Goal: Task Accomplishment & Management: Manage account settings

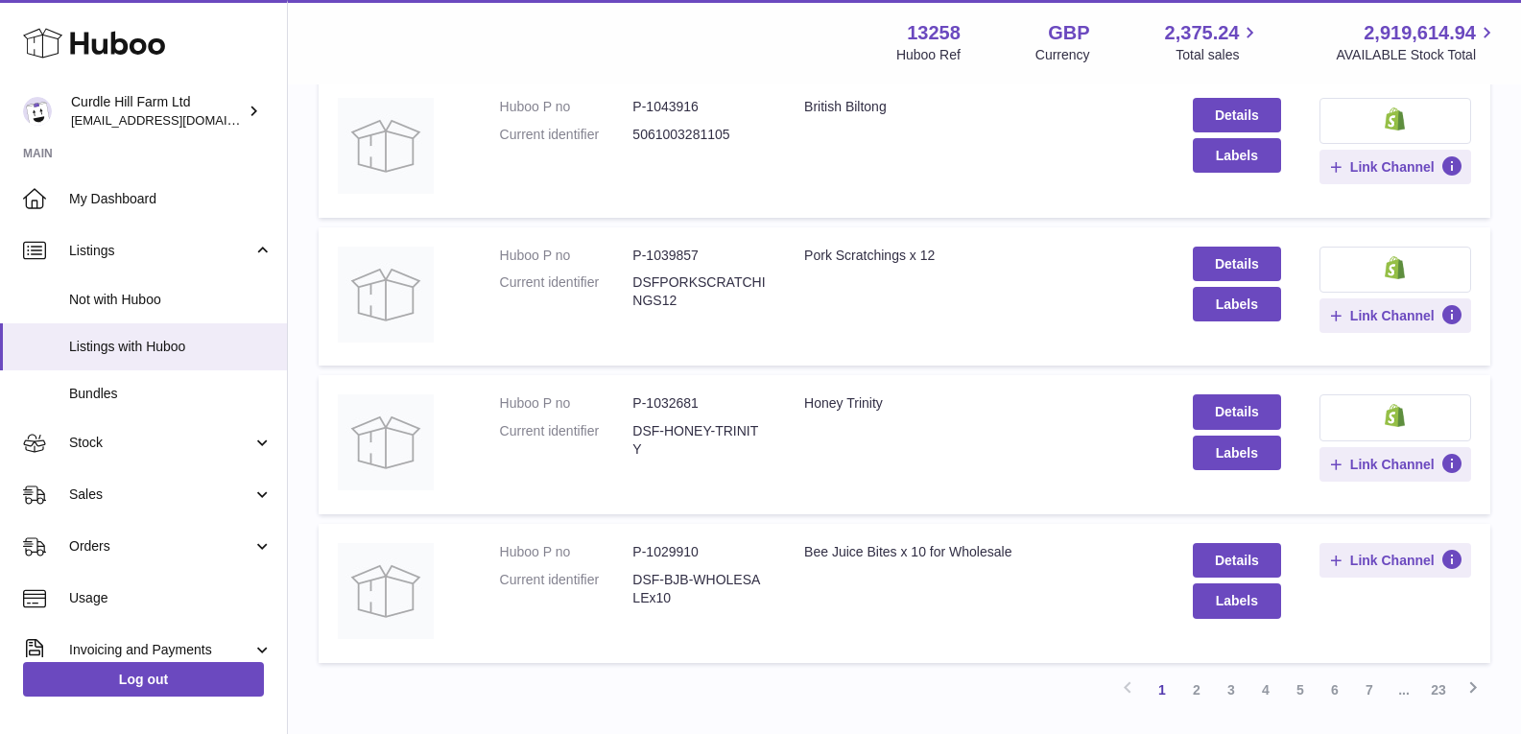
scroll to position [1294, 0]
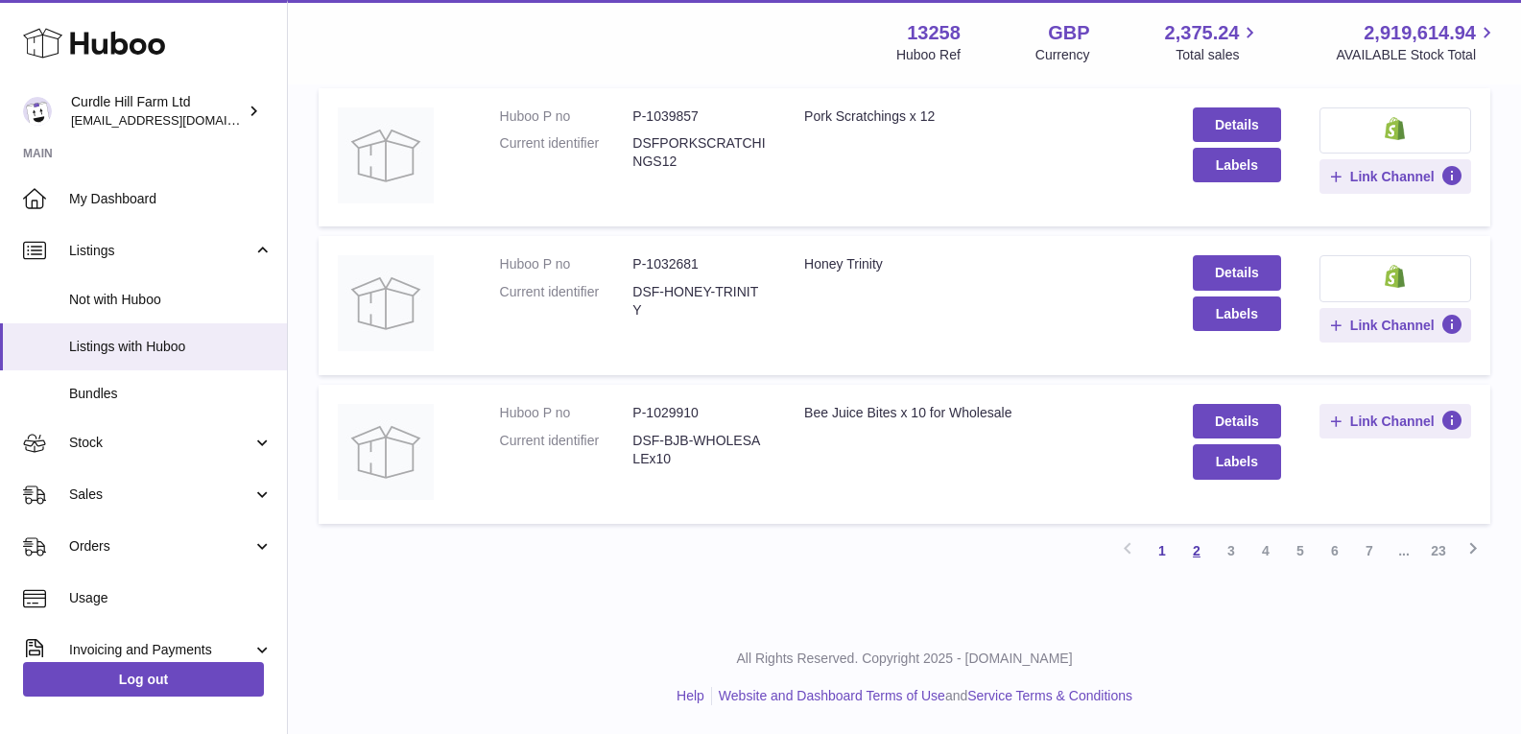
click at [1200, 548] on link "2" at bounding box center [1197, 551] width 35 height 35
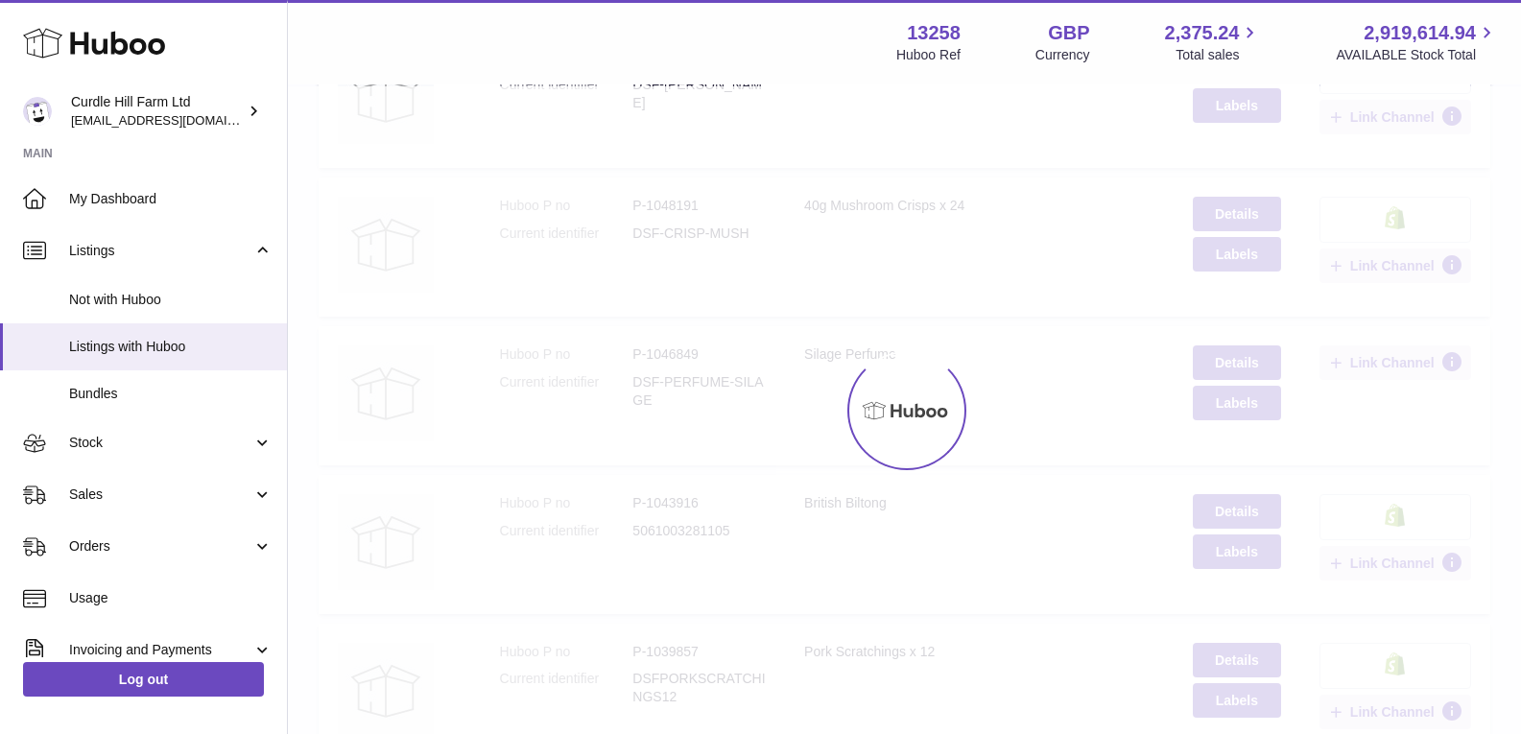
scroll to position [86, 0]
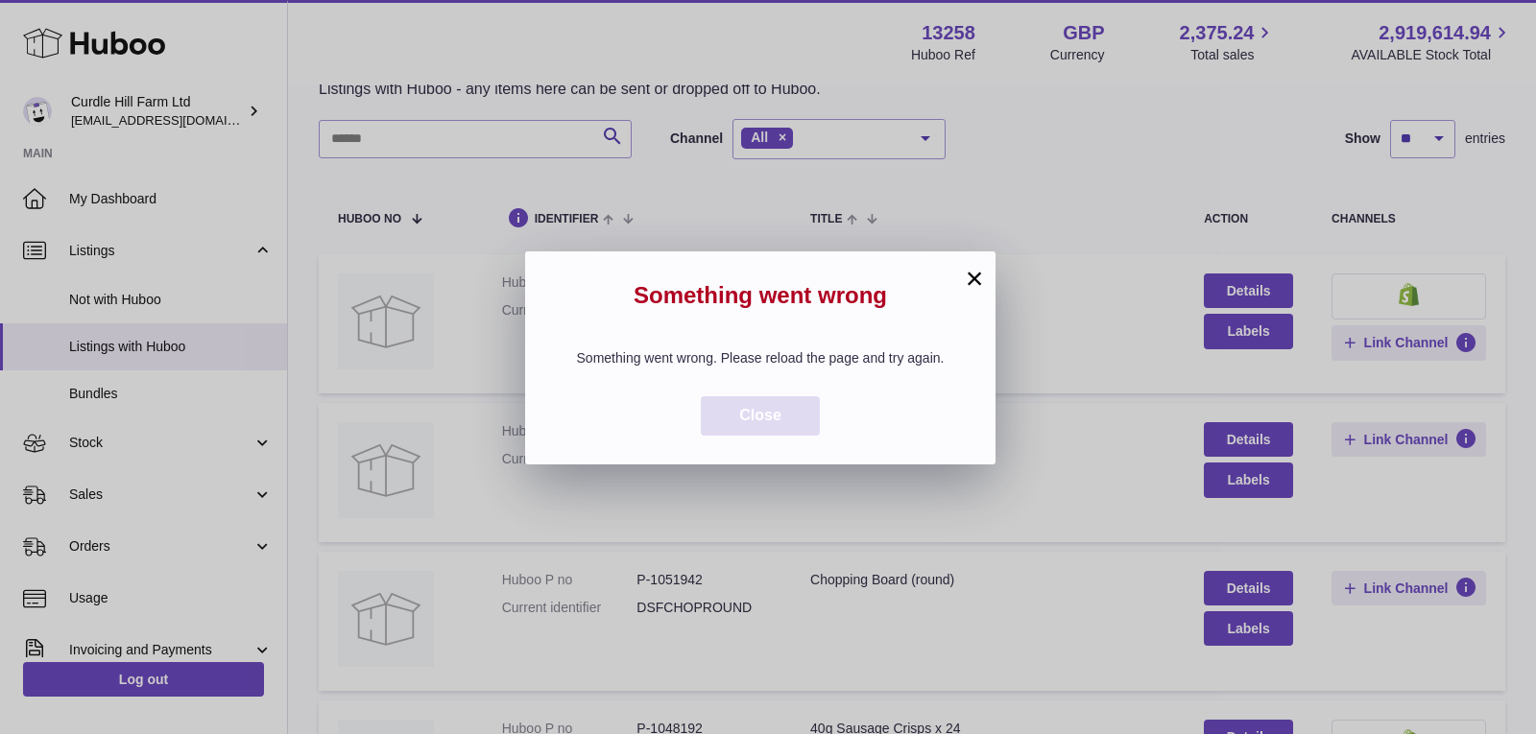
click at [799, 427] on button "Close" at bounding box center [760, 415] width 119 height 39
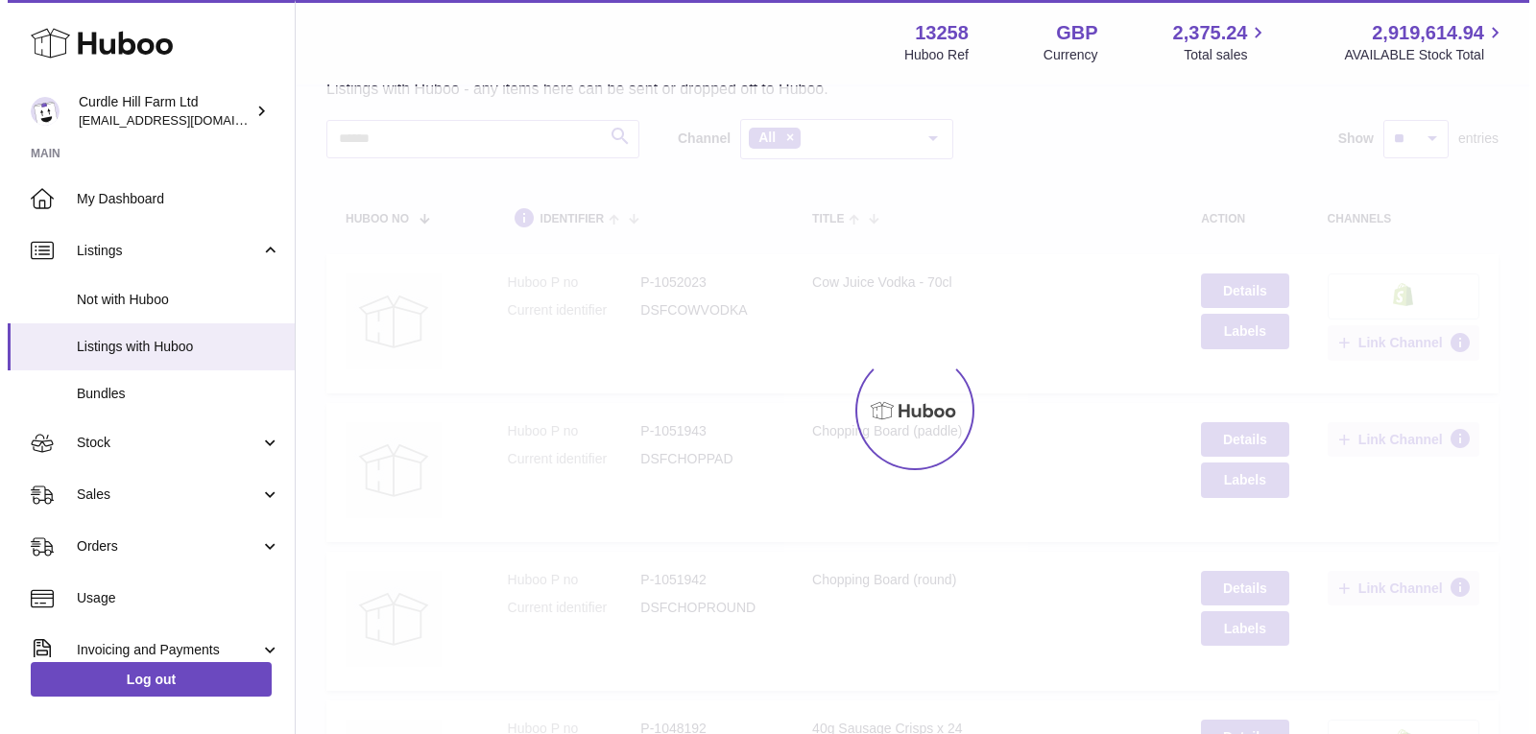
scroll to position [1294, 0]
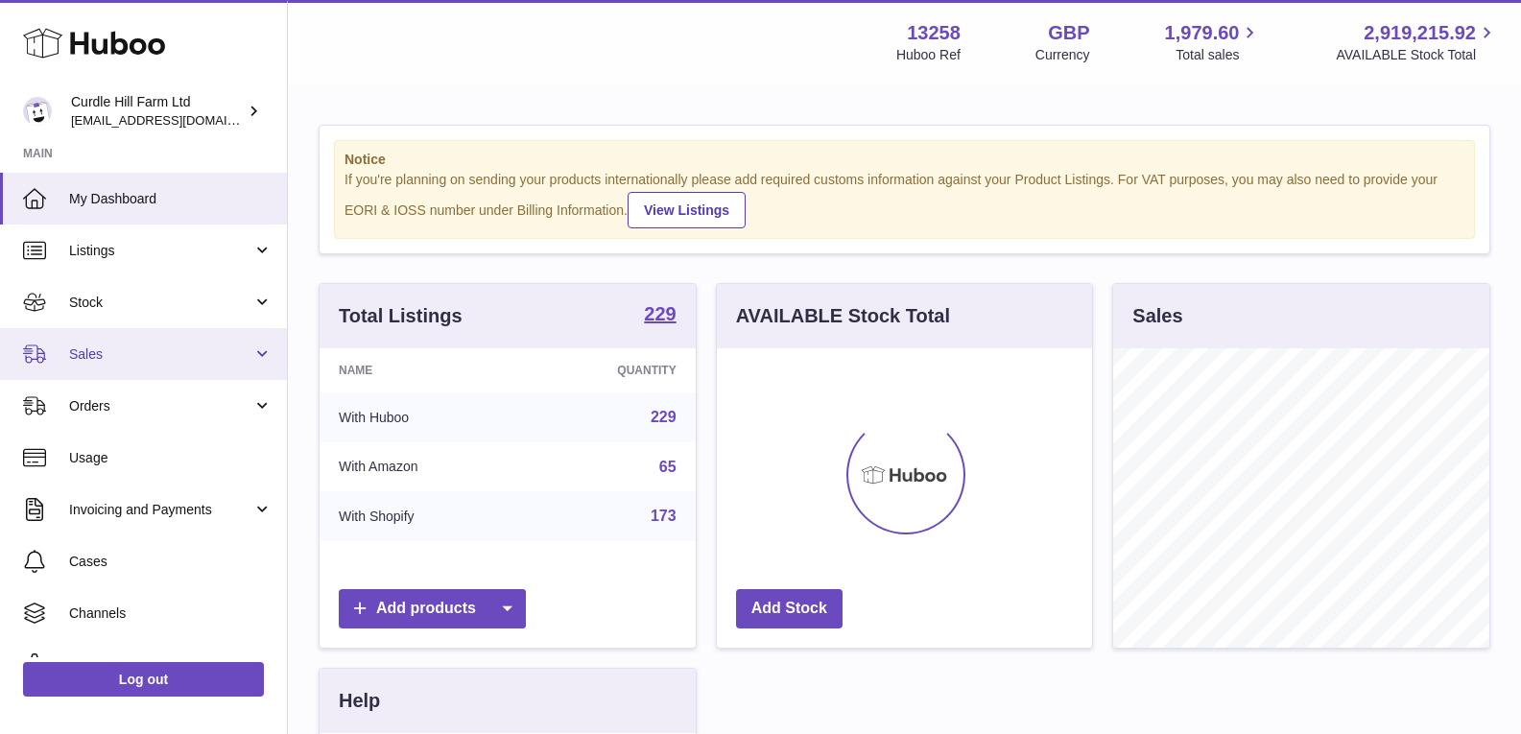
scroll to position [299, 375]
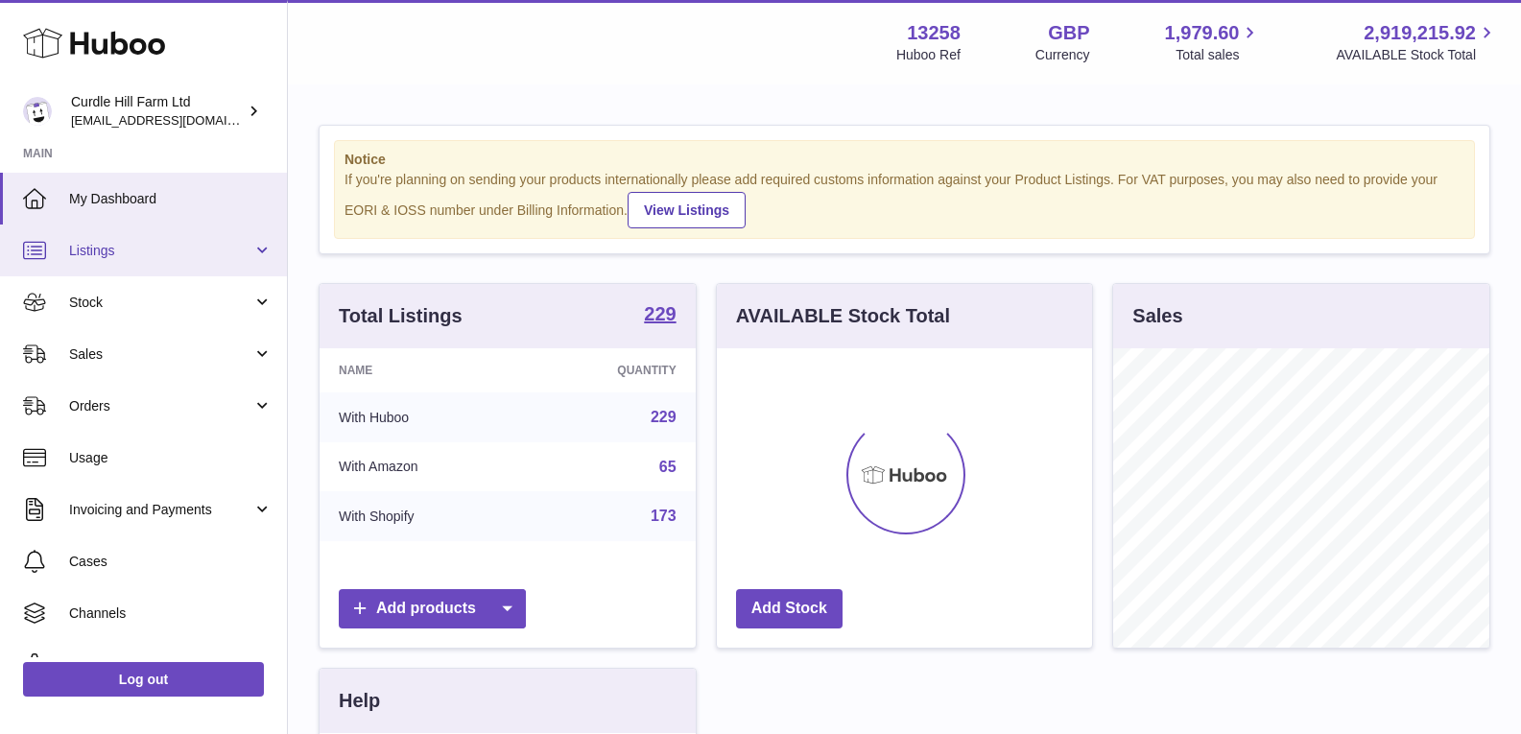
click at [63, 237] on link "Listings" at bounding box center [143, 251] width 287 height 52
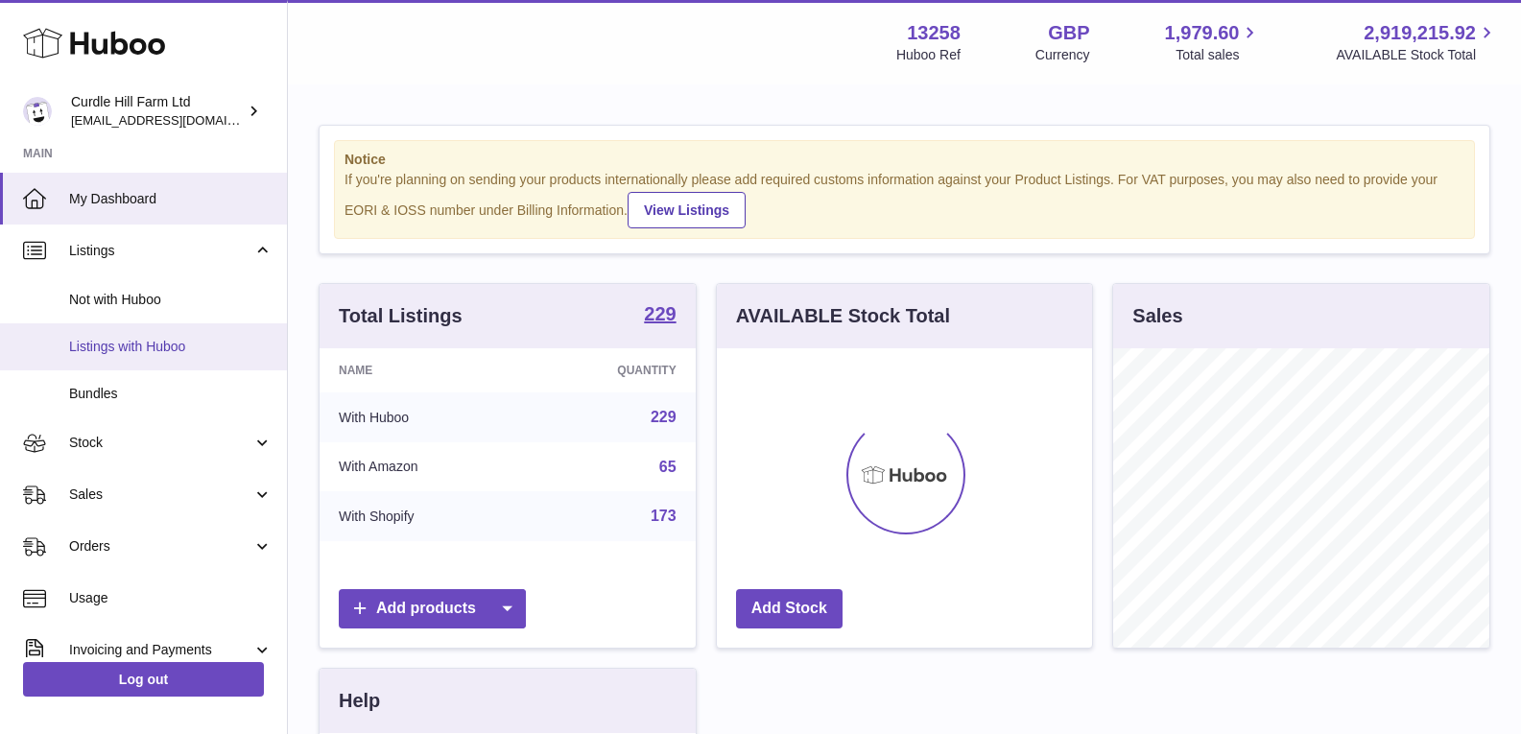
click at [93, 338] on span "Listings with Huboo" at bounding box center [170, 347] width 203 height 18
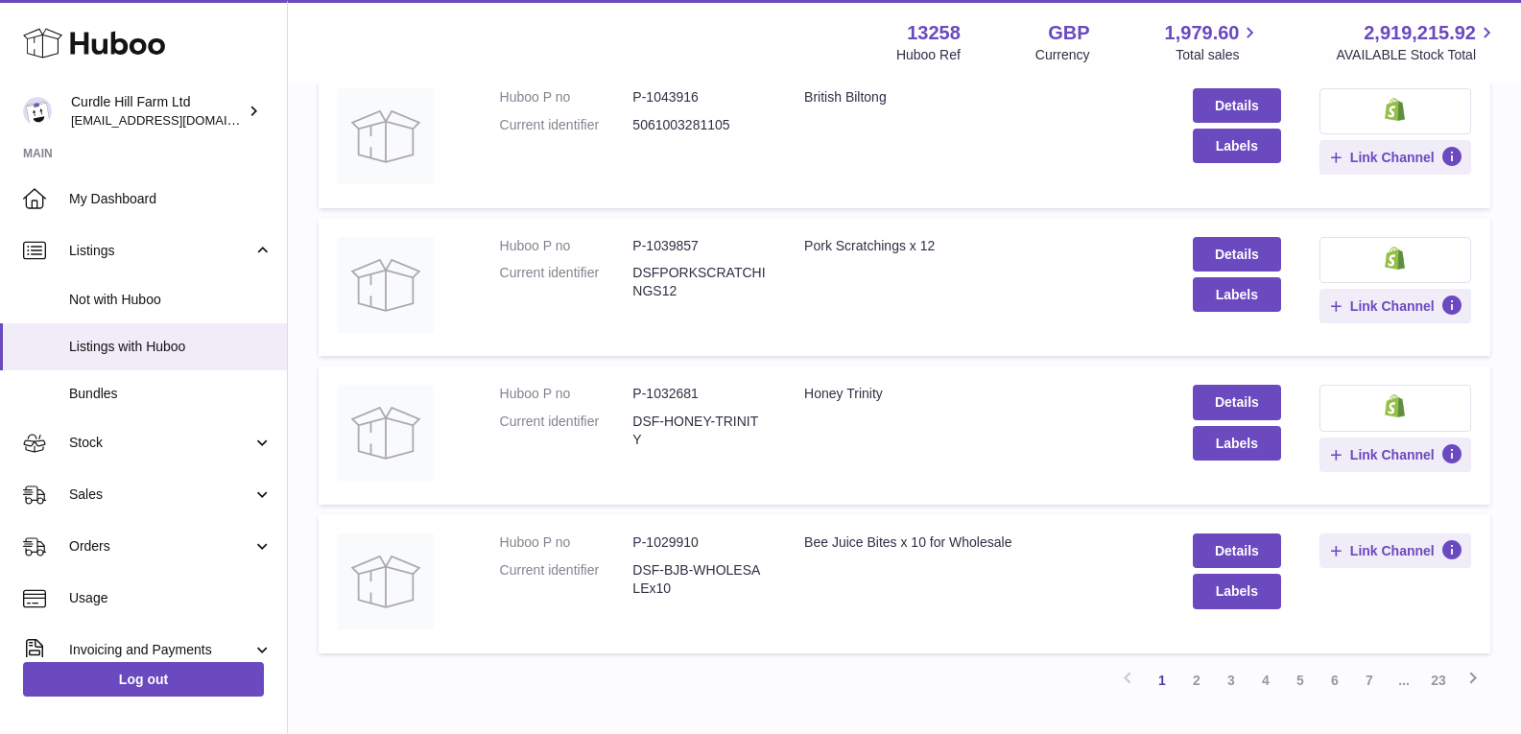
scroll to position [1294, 0]
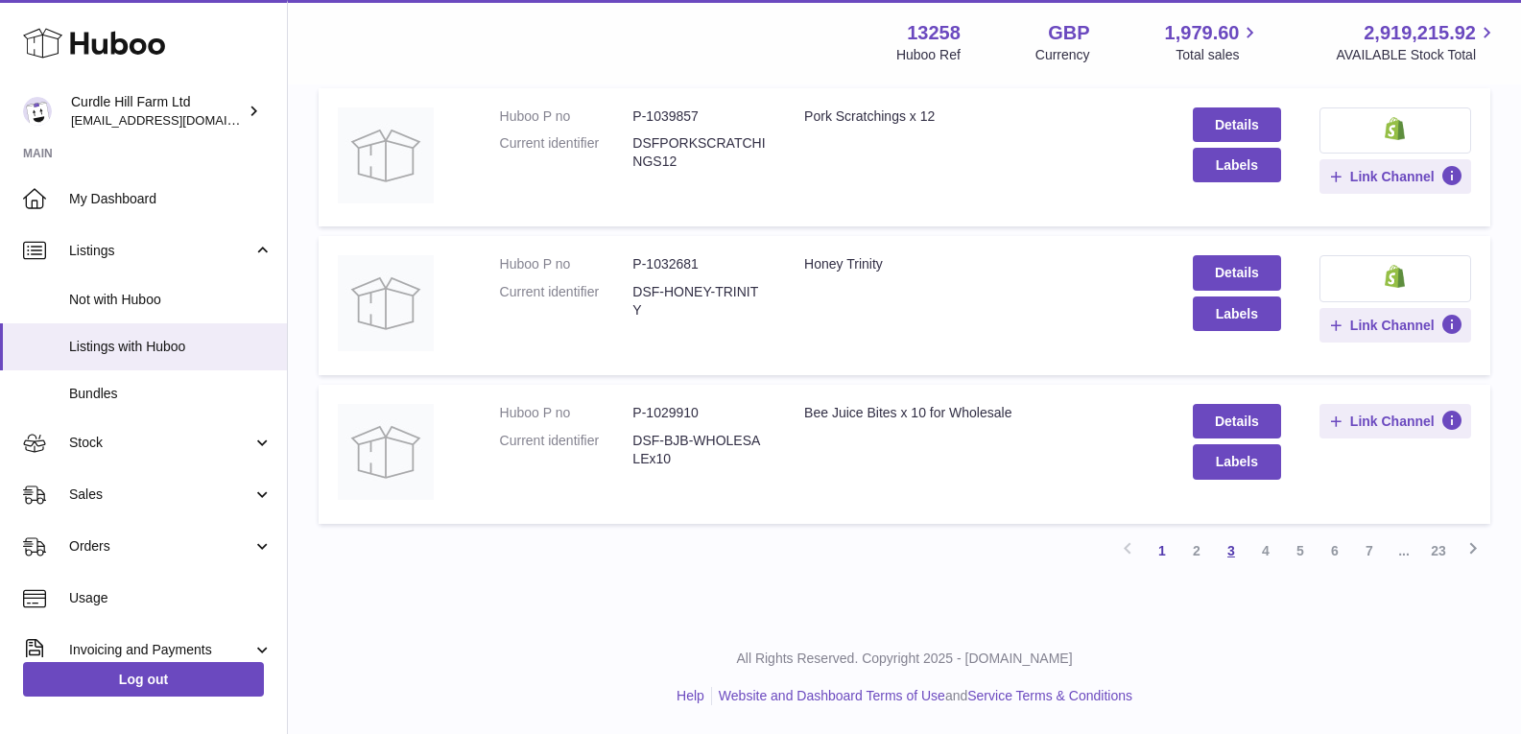
click at [1231, 542] on link "3" at bounding box center [1231, 551] width 35 height 35
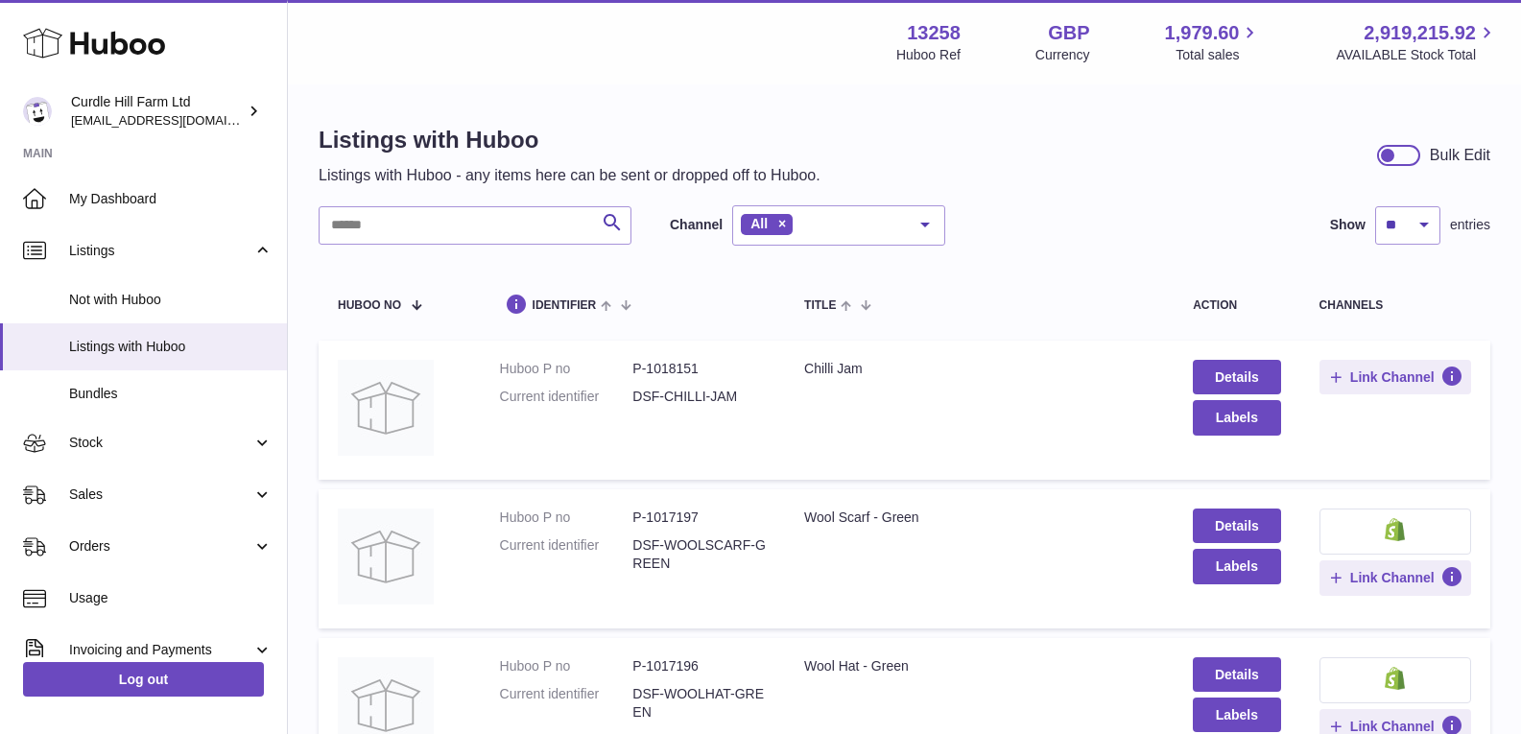
click at [1233, 359] on td "Details Labels" at bounding box center [1237, 410] width 126 height 139
click at [1233, 368] on link "Details" at bounding box center [1236, 377] width 87 height 35
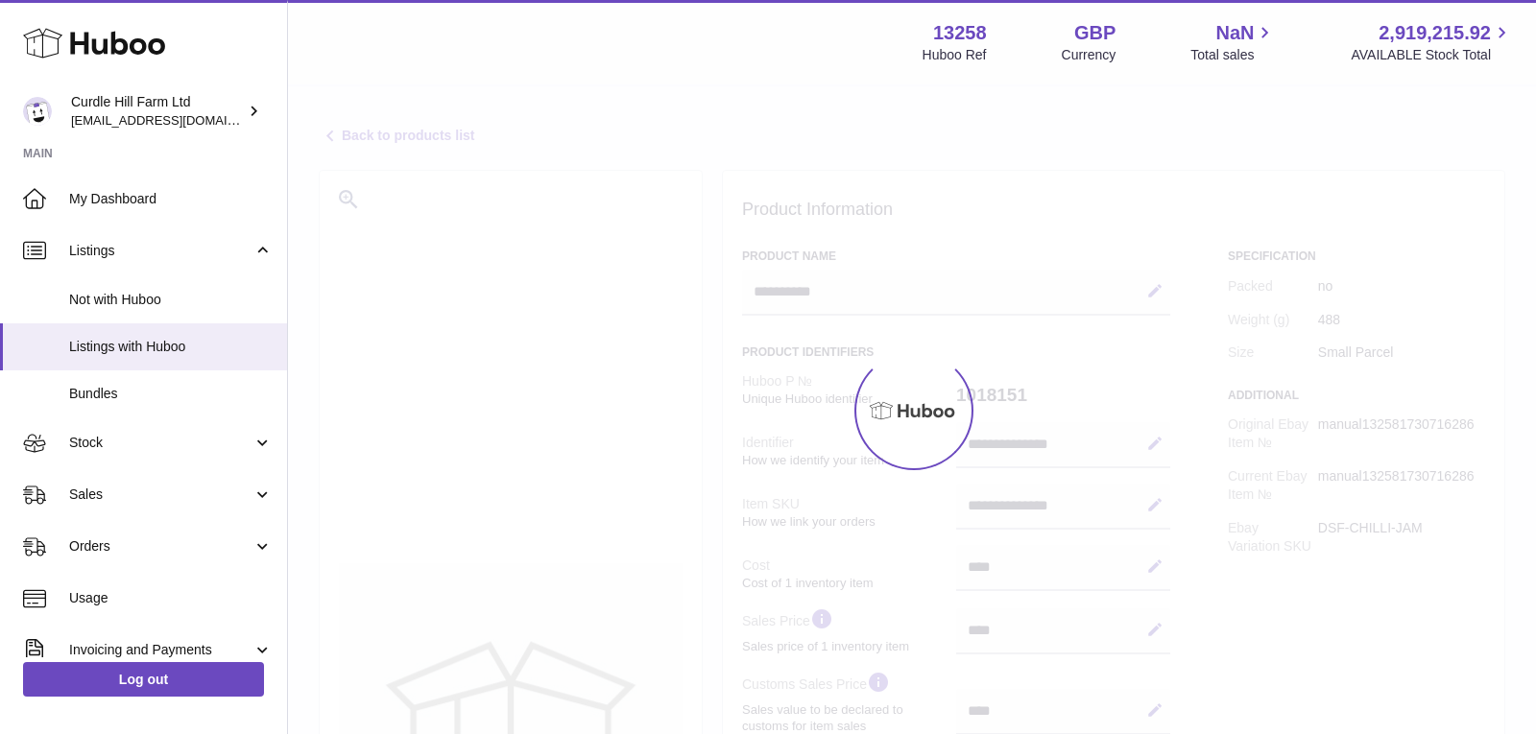
select select "***"
select select "****"
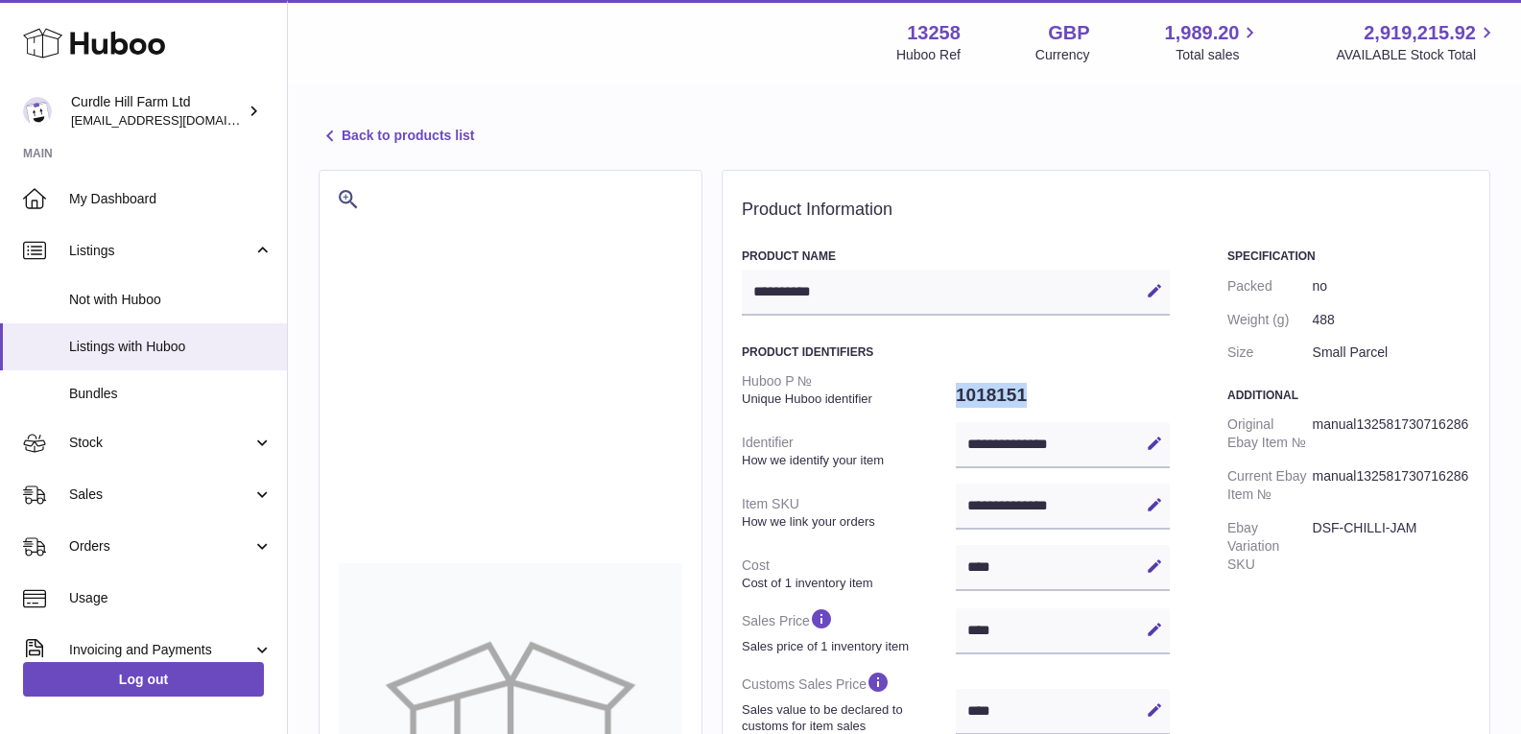
drag, startPoint x: 1066, startPoint y: 393, endPoint x: 956, endPoint y: 396, distance: 110.4
click at [956, 396] on dd "1018151" at bounding box center [1063, 395] width 214 height 40
copy dd "1018151"
click at [360, 132] on link "Back to products list" at bounding box center [396, 136] width 155 height 23
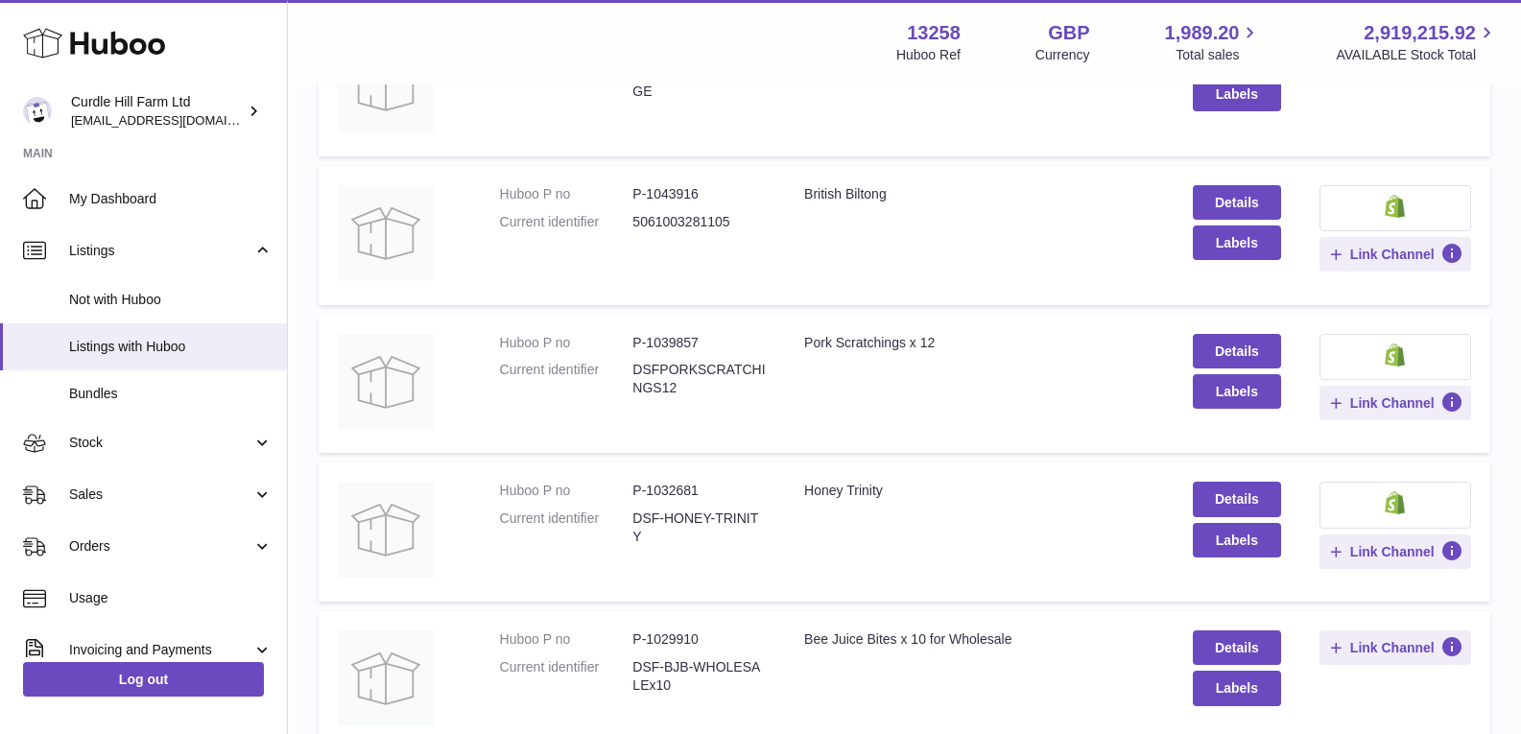
scroll to position [1248, 0]
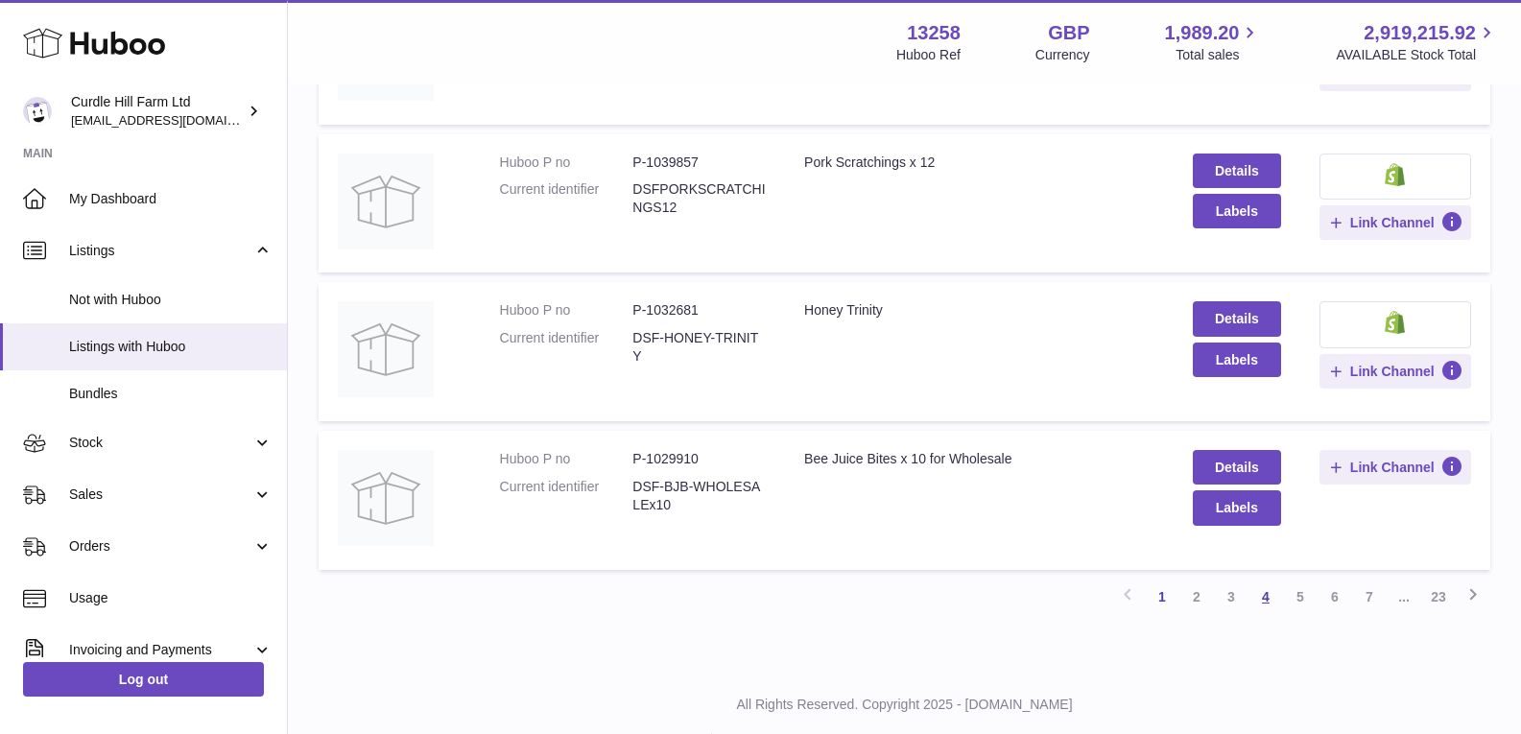
click at [1261, 595] on link "4" at bounding box center [1266, 597] width 35 height 35
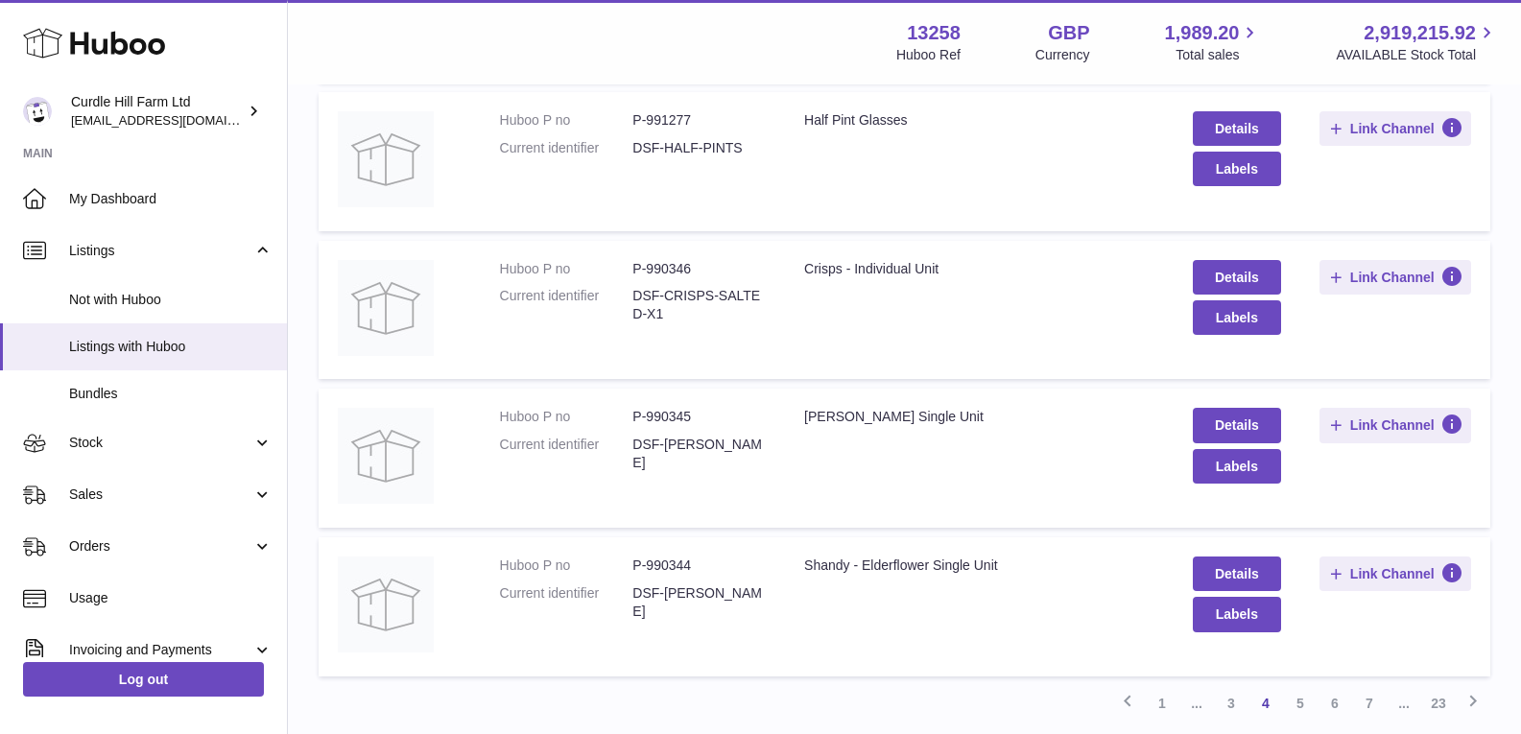
scroll to position [1142, 0]
click at [1300, 707] on link "5" at bounding box center [1300, 702] width 35 height 35
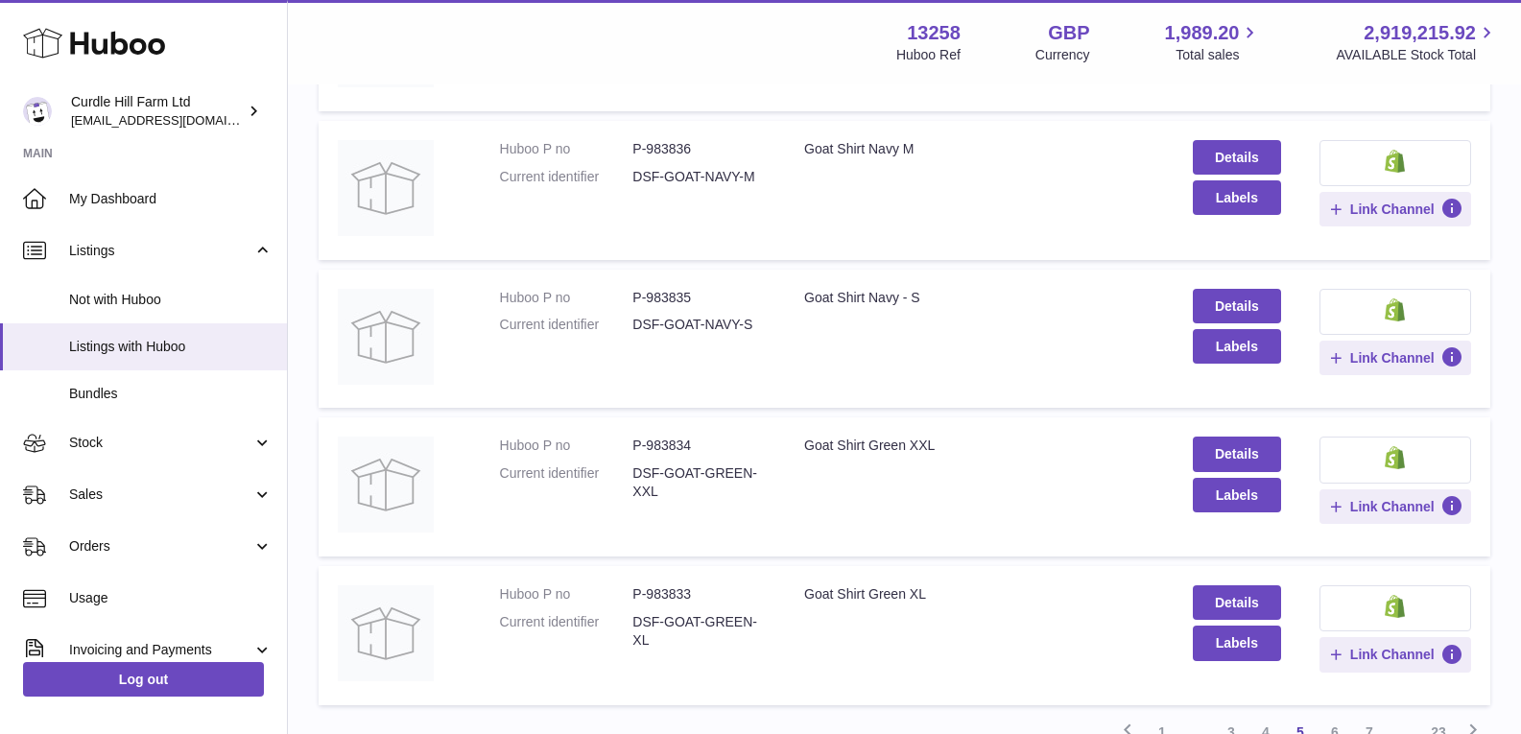
scroll to position [1294, 0]
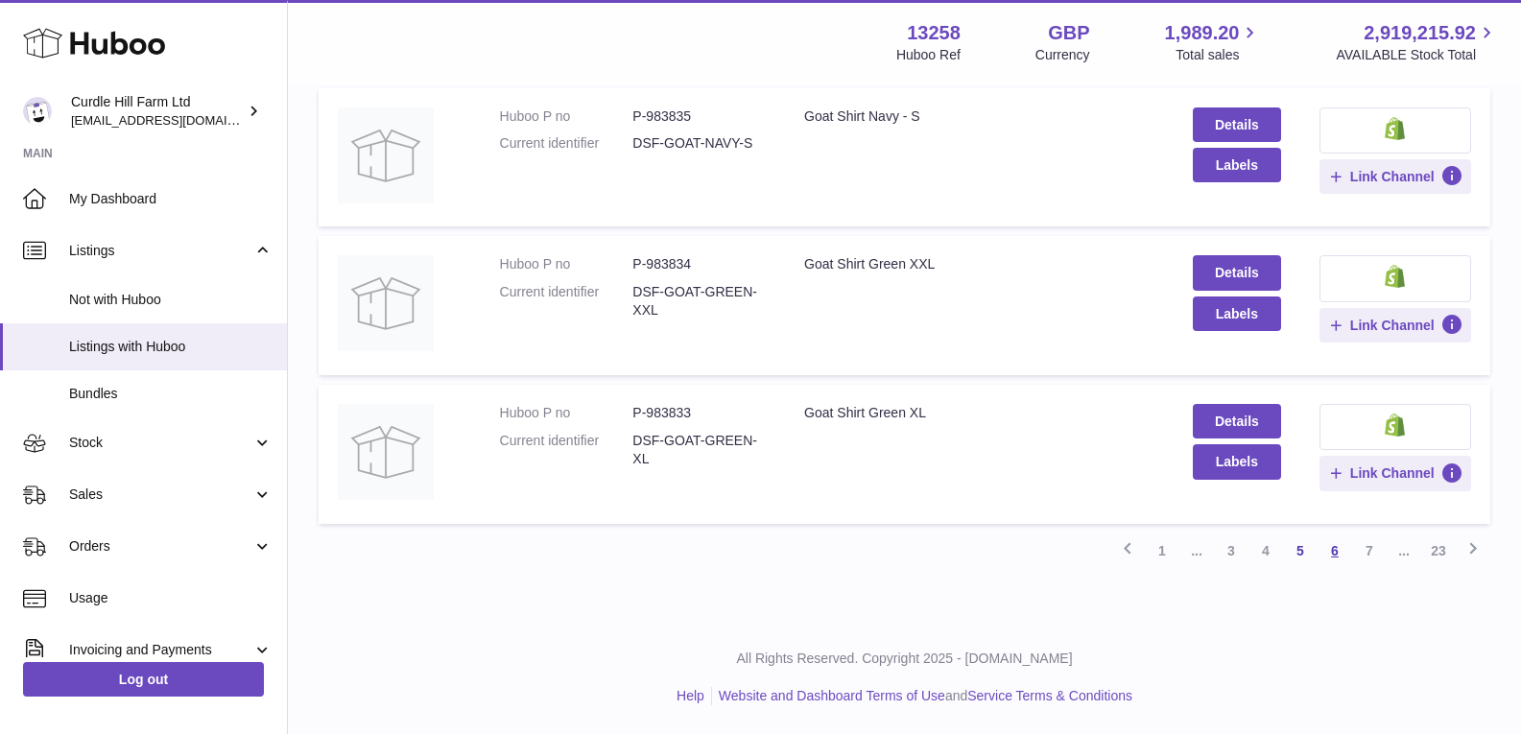
click at [1341, 557] on link "6" at bounding box center [1335, 551] width 35 height 35
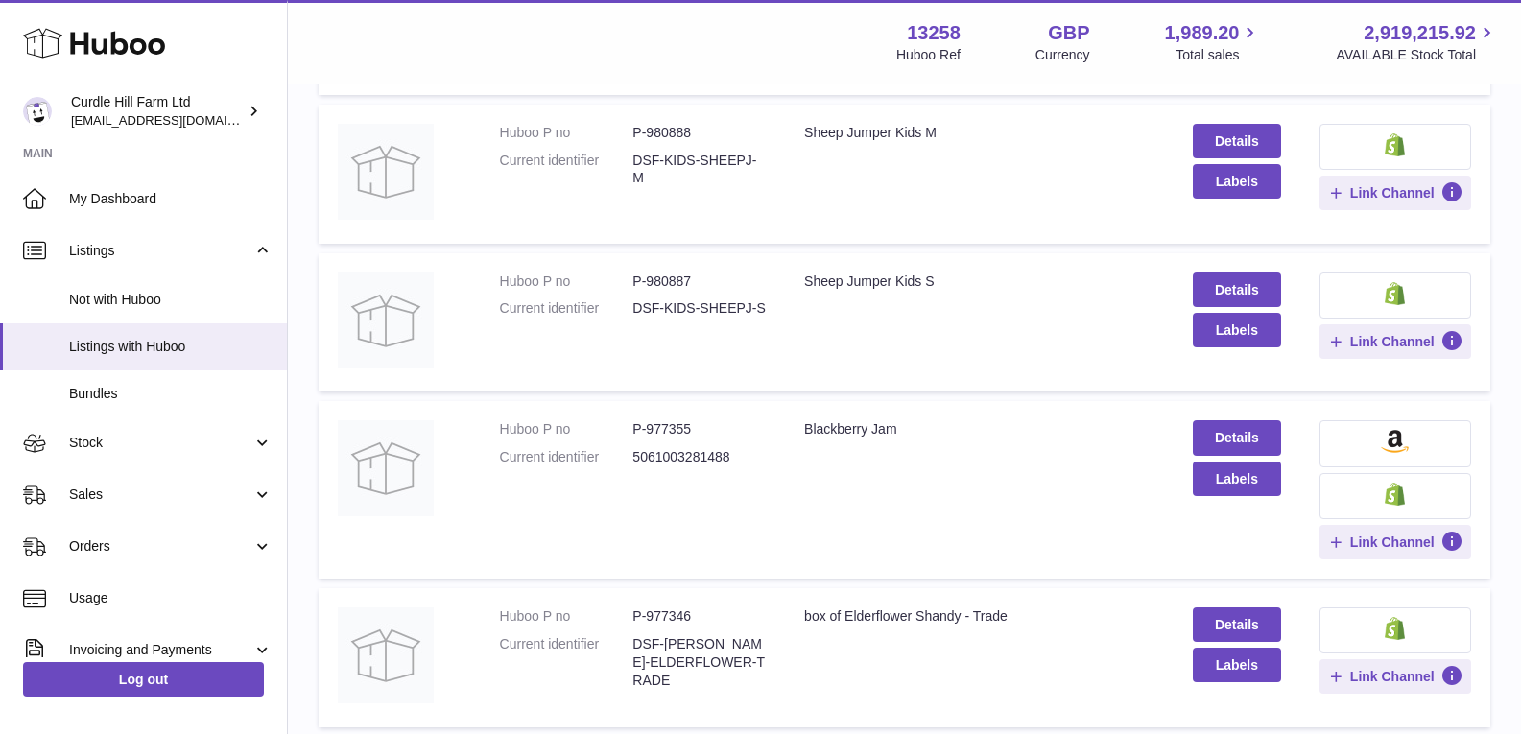
scroll to position [1238, 0]
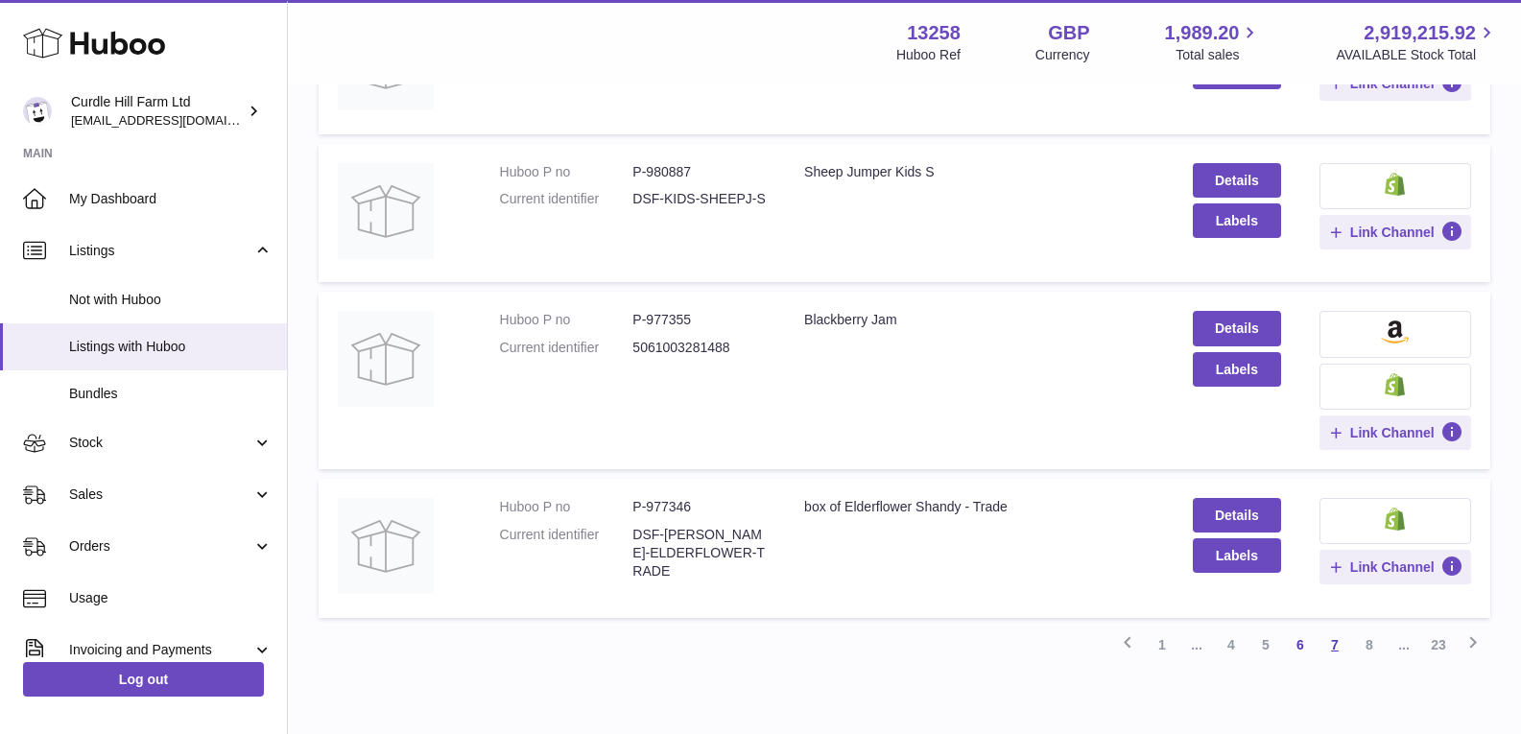
click at [1338, 637] on link "7" at bounding box center [1335, 645] width 35 height 35
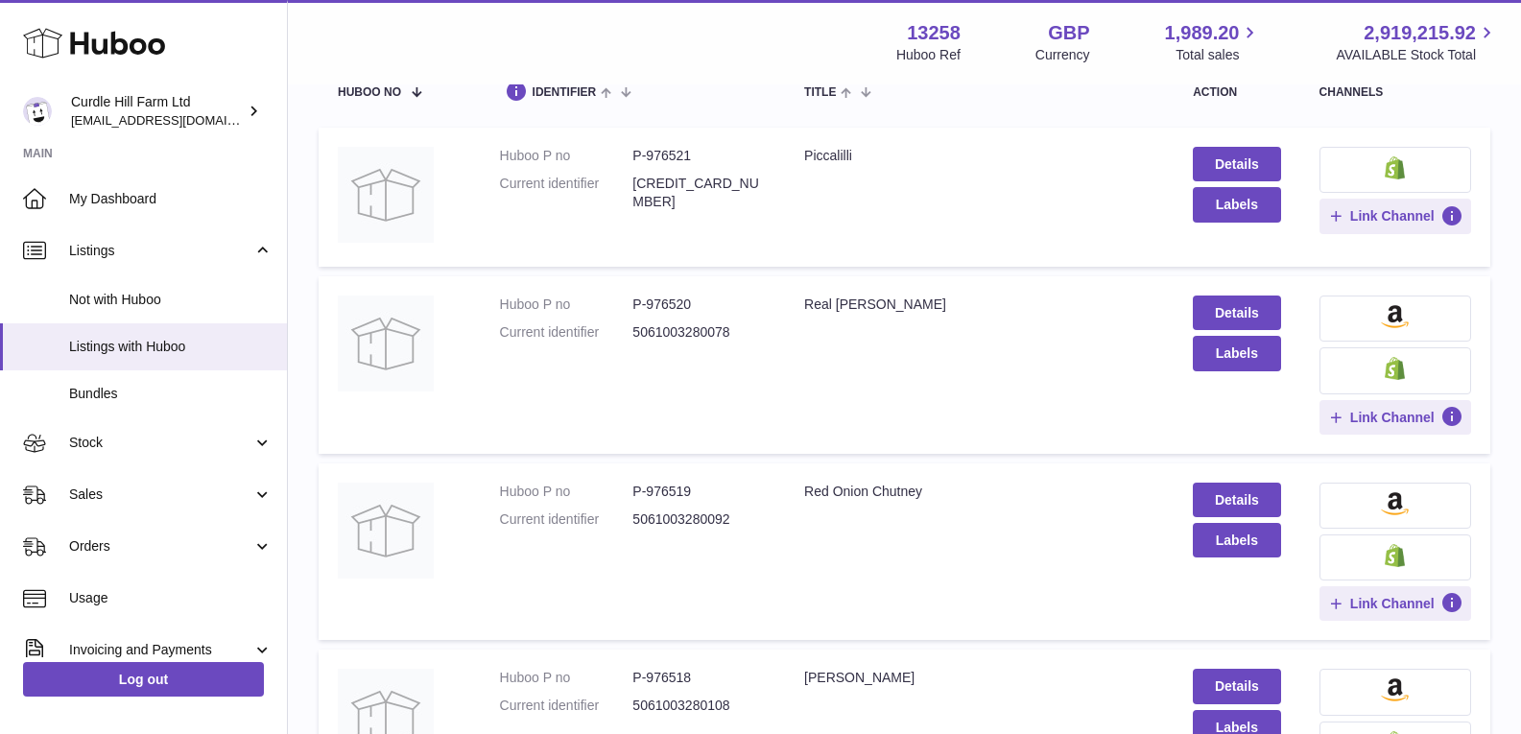
scroll to position [182, 0]
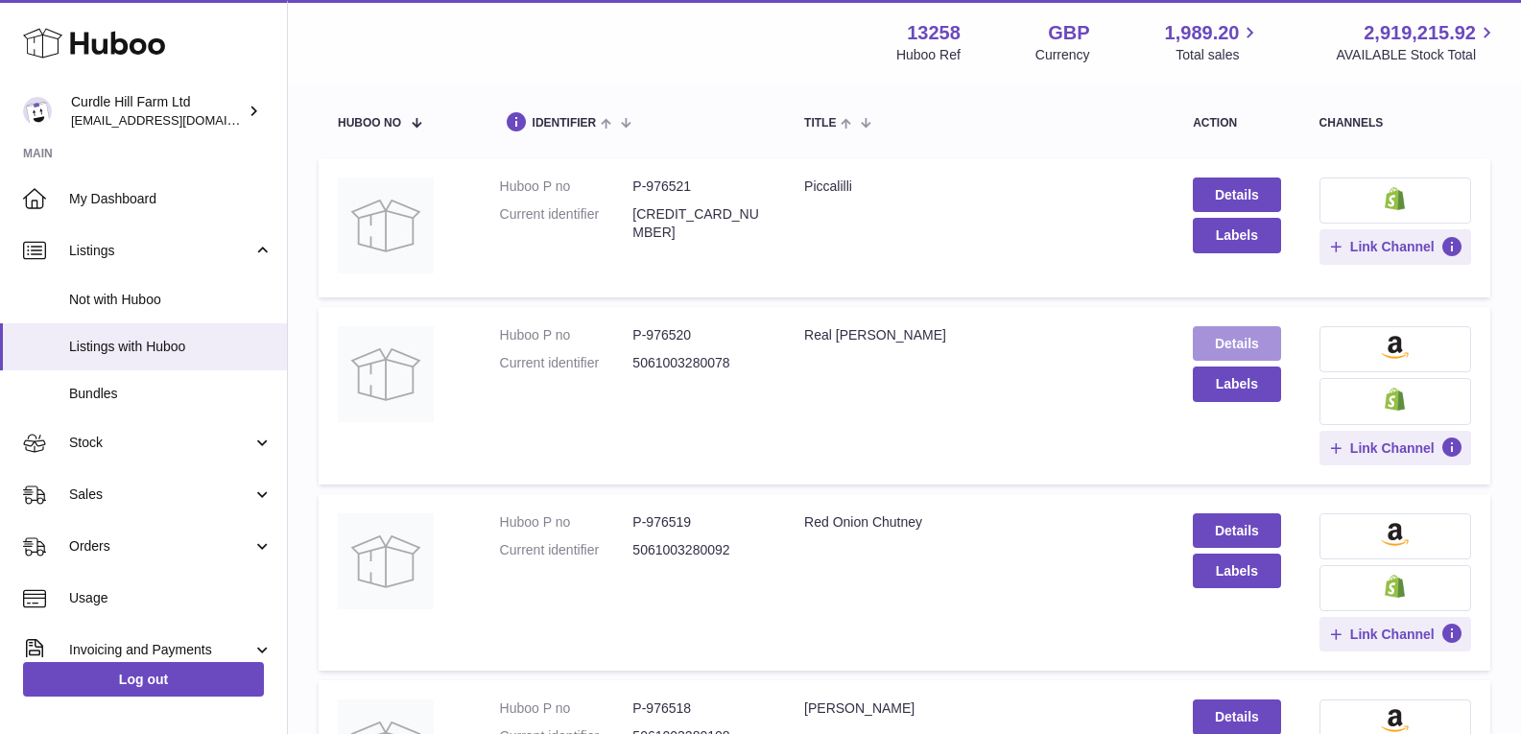
click at [1229, 334] on link "Details" at bounding box center [1236, 343] width 87 height 35
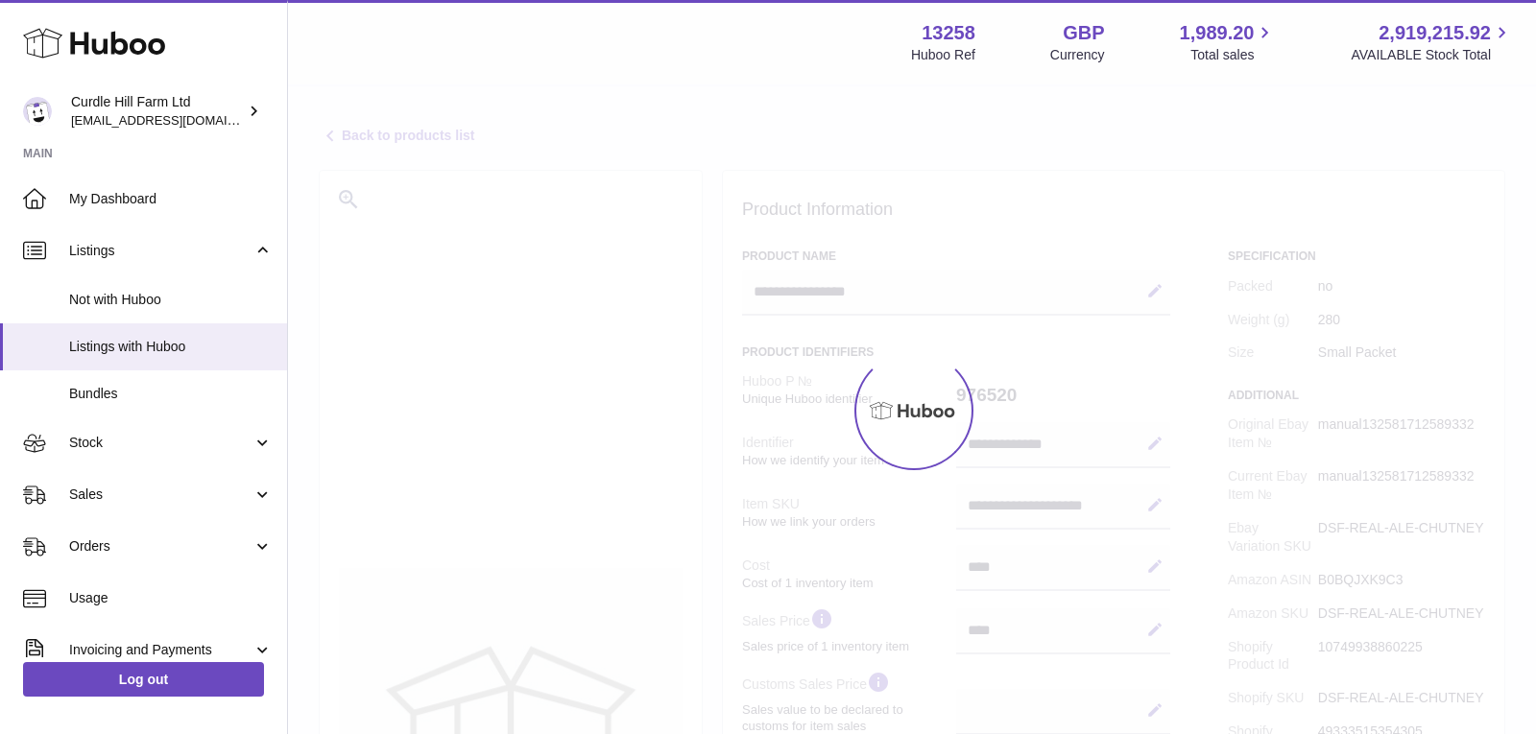
select select
select select "****"
